Goal: Task Accomplishment & Management: Use online tool/utility

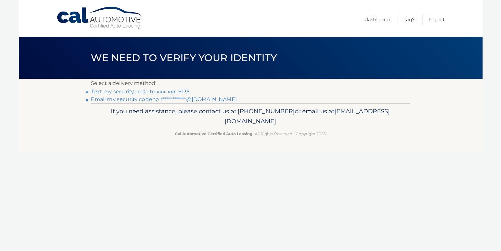
click at [129, 99] on link "**********" at bounding box center [164, 99] width 146 height 6
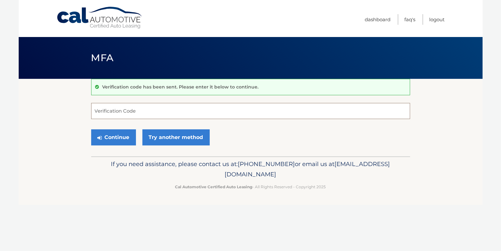
click at [238, 112] on input "Verification Code" at bounding box center [250, 111] width 319 height 16
paste input "116858"
click at [120, 137] on button "Continue" at bounding box center [113, 138] width 45 height 16
type input "1"
type input "116858"
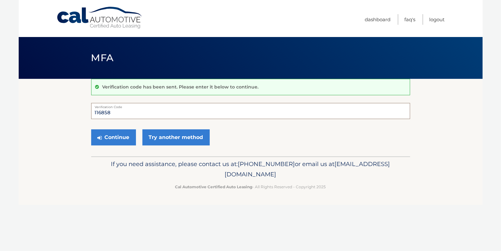
click at [91, 130] on button "Continue" at bounding box center [113, 138] width 45 height 16
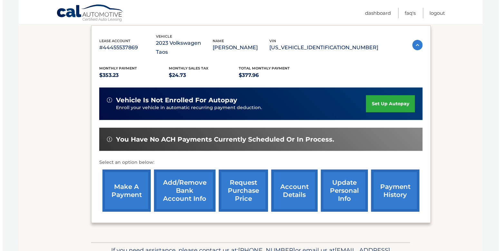
scroll to position [129, 0]
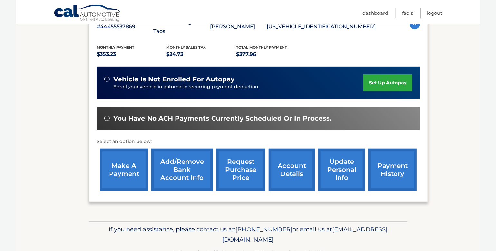
click at [239, 160] on link "request purchase price" at bounding box center [240, 170] width 49 height 42
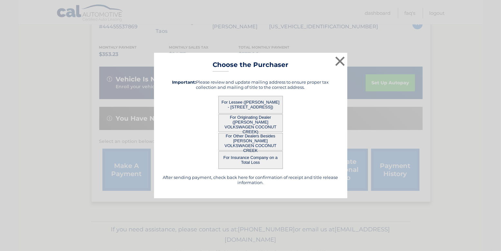
click at [247, 141] on button "For Other Dealers Besides GUNTHER VOLKSWAGEN COCONUT CREEK" at bounding box center [251, 142] width 64 height 18
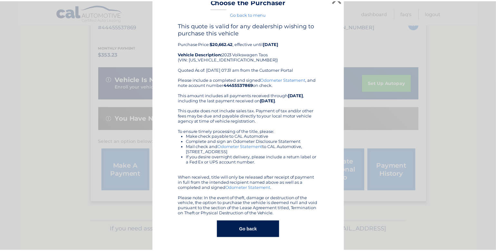
scroll to position [0, 0]
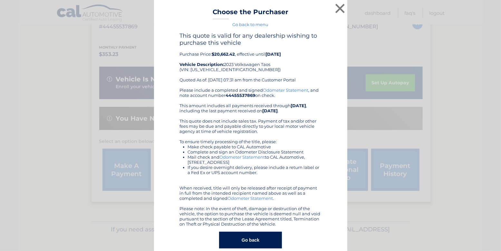
drag, startPoint x: 189, startPoint y: 23, endPoint x: 329, endPoint y: 8, distance: 141.3
click at [329, 8] on div "× Choose the Purchaser Go back to menu After sending payment, check back here f…" at bounding box center [250, 131] width 193 height 262
click at [336, 7] on button "×" at bounding box center [340, 8] width 13 height 13
